Goal: Transaction & Acquisition: Purchase product/service

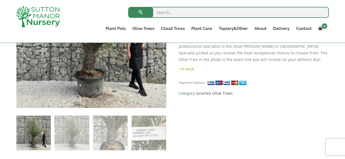
scroll to position [137, 0]
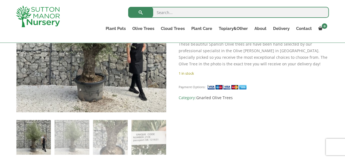
scroll to position [137, 0]
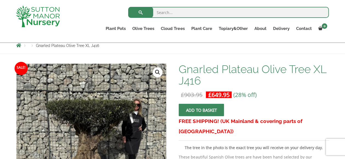
scroll to position [55, 0]
